Goal: Find specific page/section: Find specific page/section

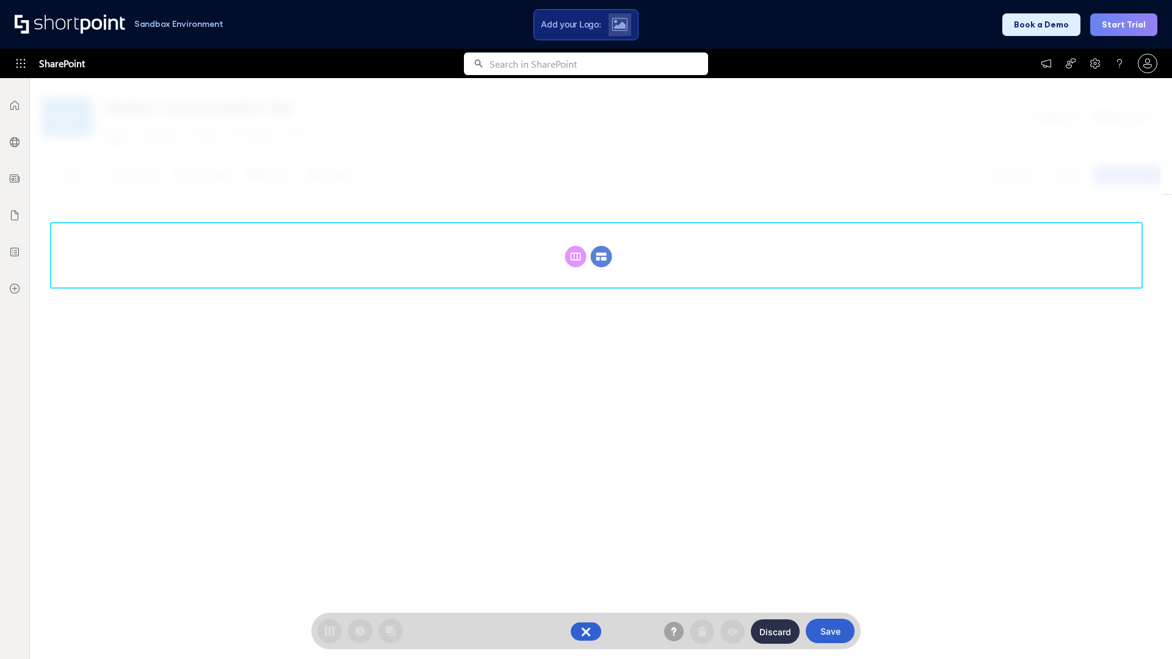
scroll to position [168, 0]
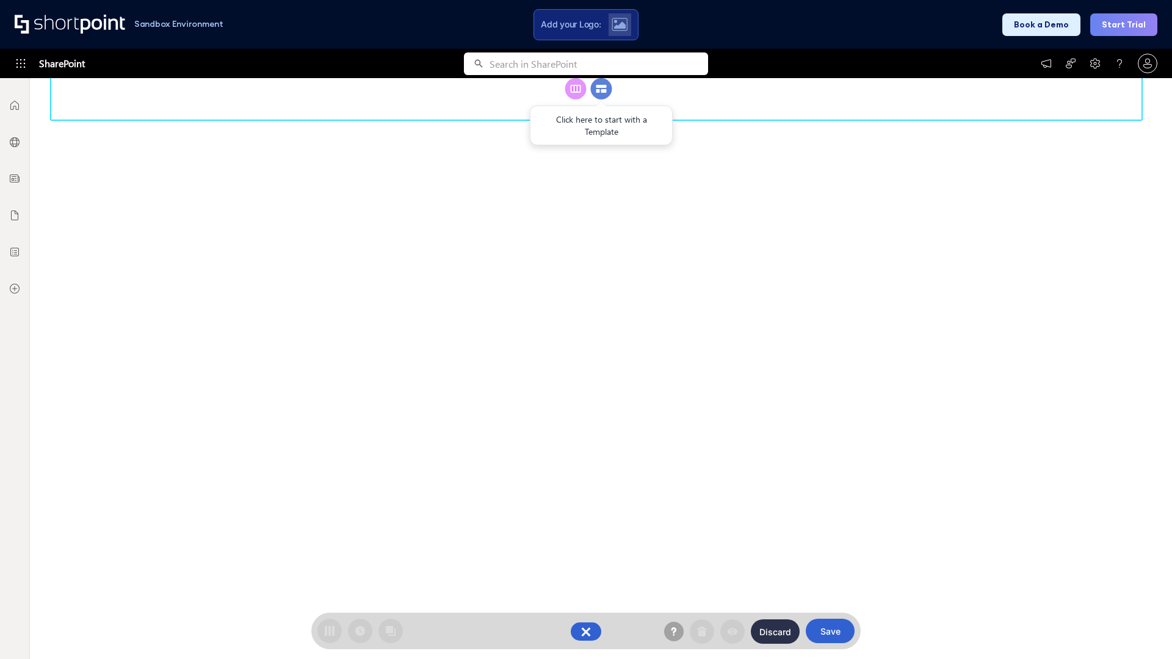
click at [601, 99] on circle at bounding box center [601, 88] width 21 height 21
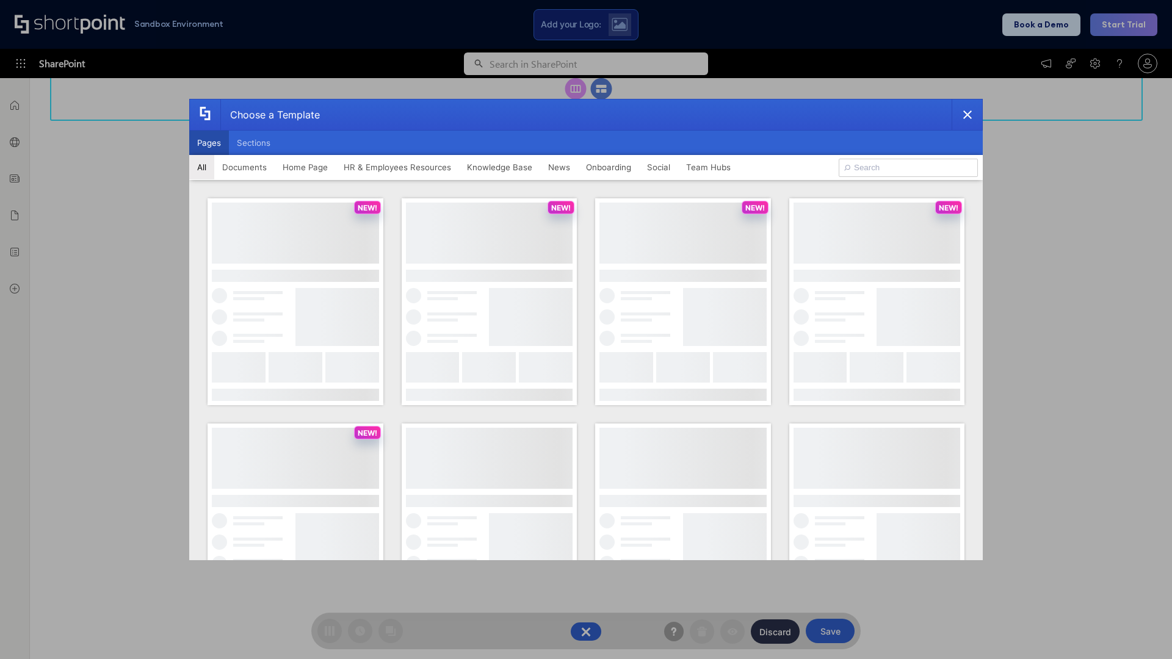
scroll to position [0, 0]
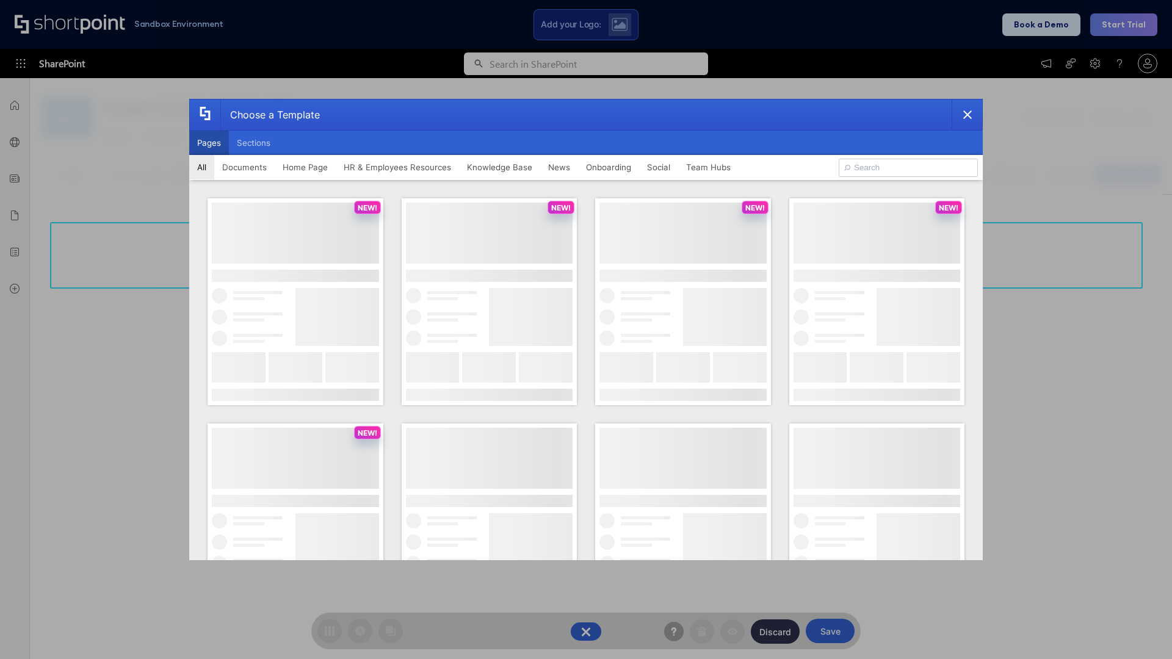
click at [209, 143] on button "Pages" at bounding box center [209, 143] width 40 height 24
type input "Intranet Layout 6"
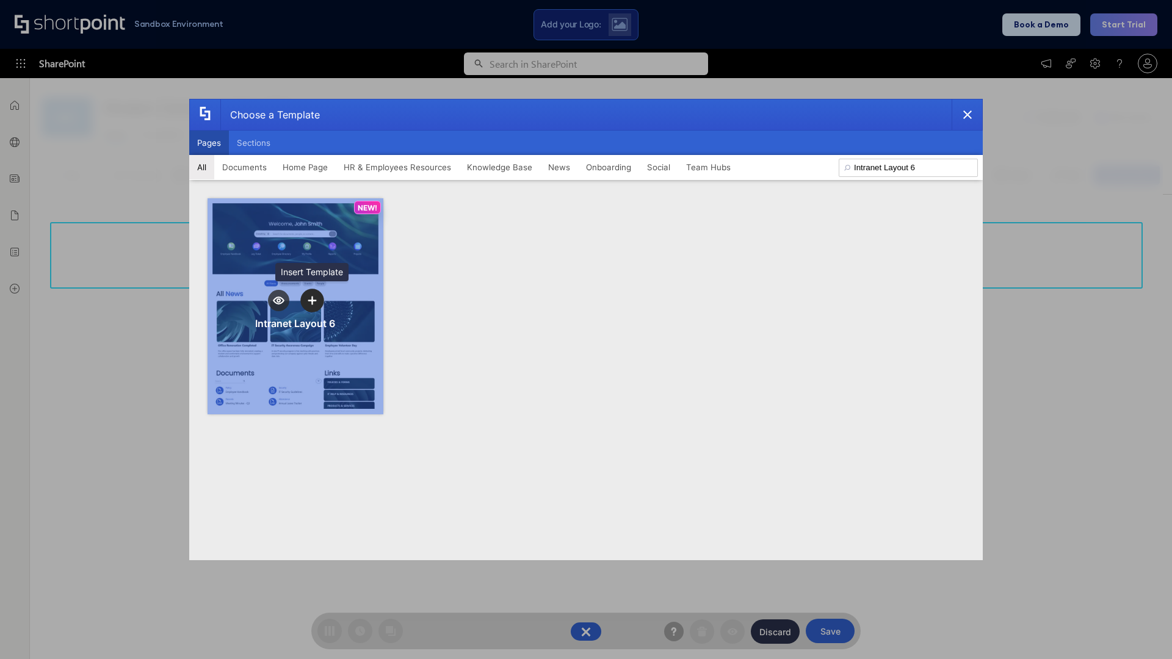
click at [312, 300] on icon "template selector" at bounding box center [312, 300] width 9 height 9
